Goal: Browse casually

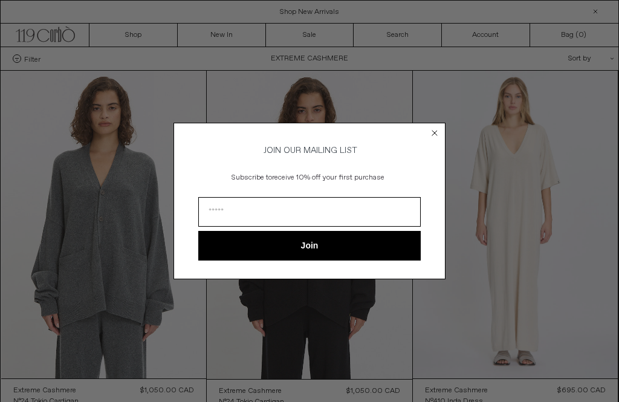
click at [437, 132] on icon "Close dialog" at bounding box center [434, 133] width 5 height 5
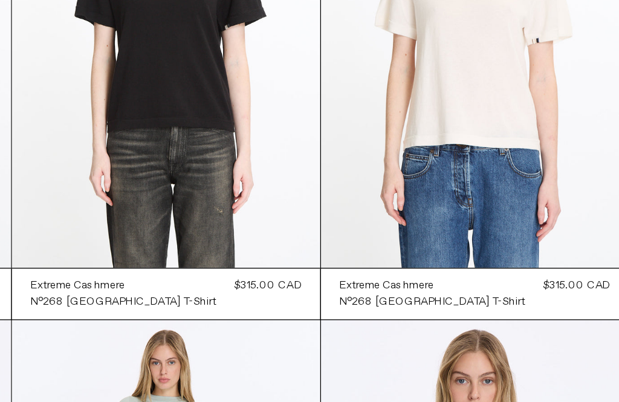
scroll to position [1177, 0]
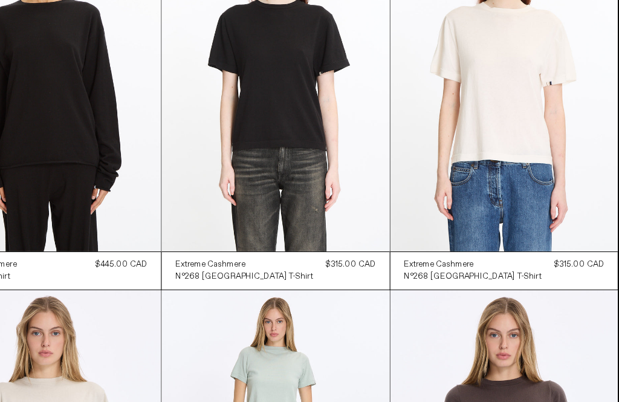
click at [464, 128] on at bounding box center [516, 78] width 206 height 308
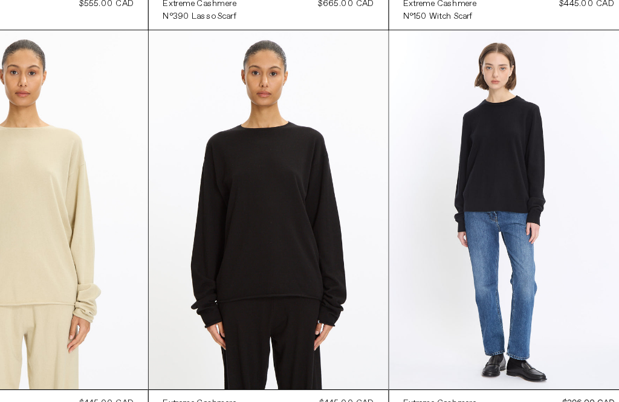
scroll to position [4163, 0]
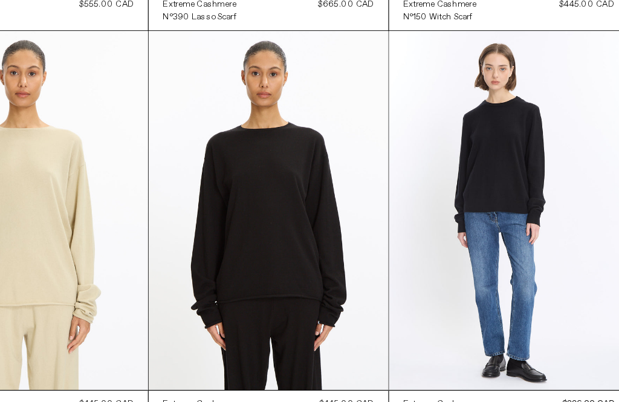
click at [450, 134] on at bounding box center [516, 181] width 206 height 308
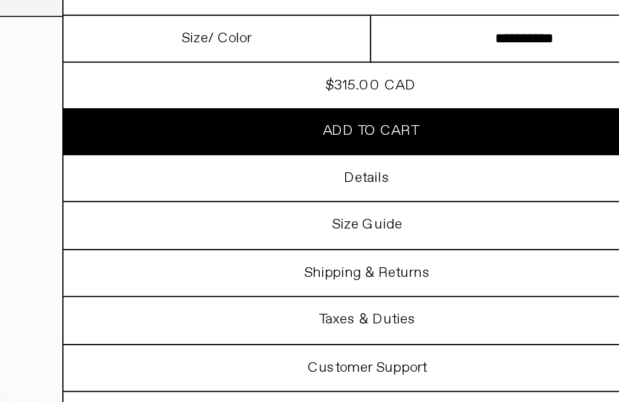
click at [310, 258] on div "Details" at bounding box center [464, 269] width 309 height 23
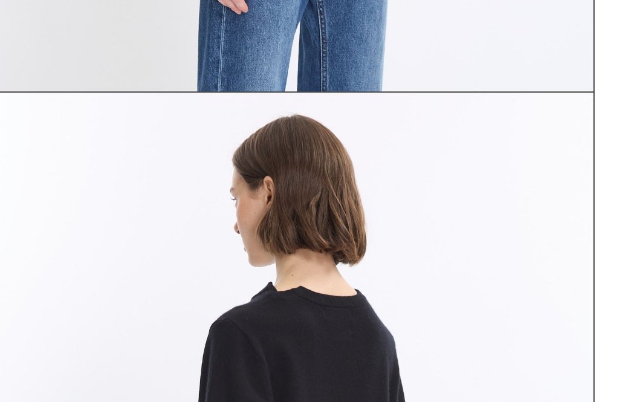
scroll to position [1116, 0]
